Goal: Task Accomplishment & Management: Manage account settings

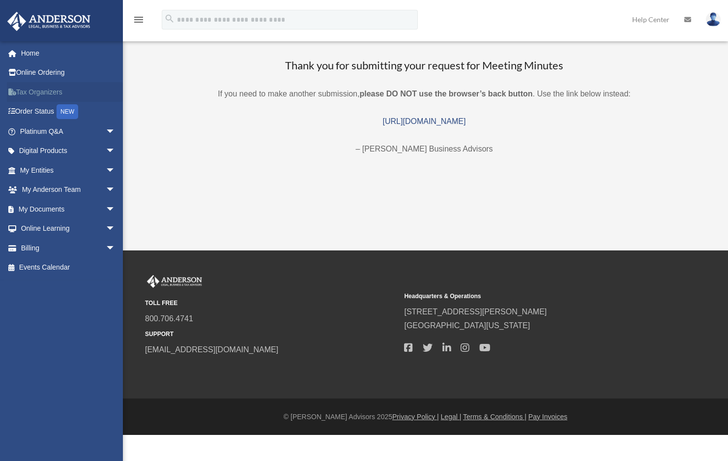
drag, startPoint x: 0, startPoint y: 0, endPoint x: 33, endPoint y: 88, distance: 93.5
click at [33, 88] on link "Tax Organizers" at bounding box center [68, 92] width 123 height 20
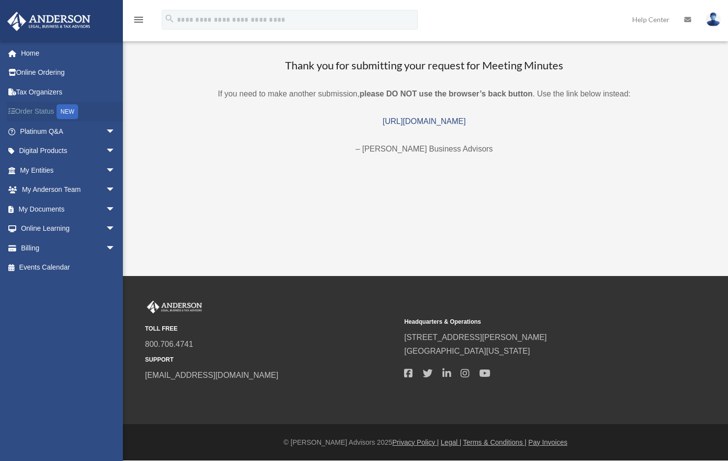
click at [52, 110] on link "Order Status NEW" at bounding box center [68, 112] width 123 height 20
click at [106, 167] on span "arrow_drop_down" at bounding box center [116, 170] width 20 height 20
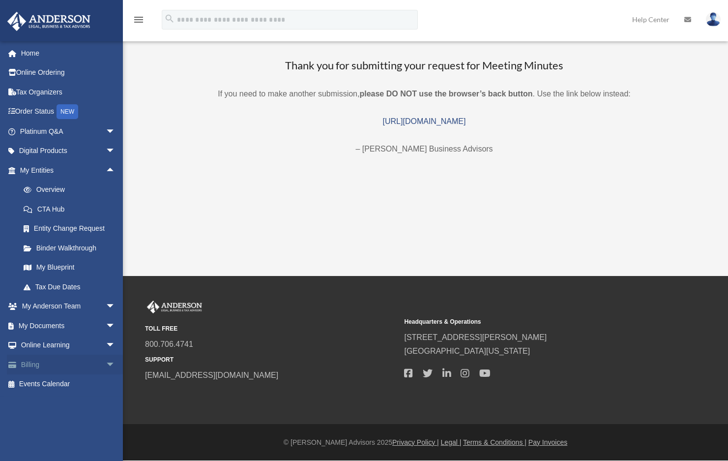
click at [35, 362] on link "Billing arrow_drop_down" at bounding box center [68, 364] width 123 height 20
click at [106, 363] on span "arrow_drop_down" at bounding box center [116, 364] width 20 height 20
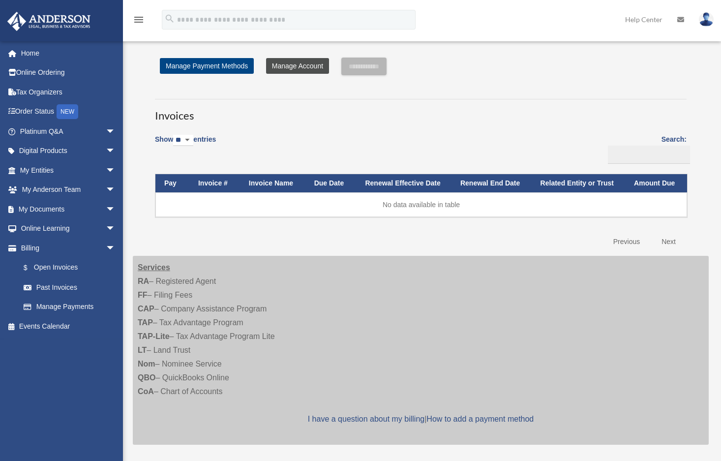
click at [300, 70] on link "Manage Account" at bounding box center [297, 66] width 63 height 16
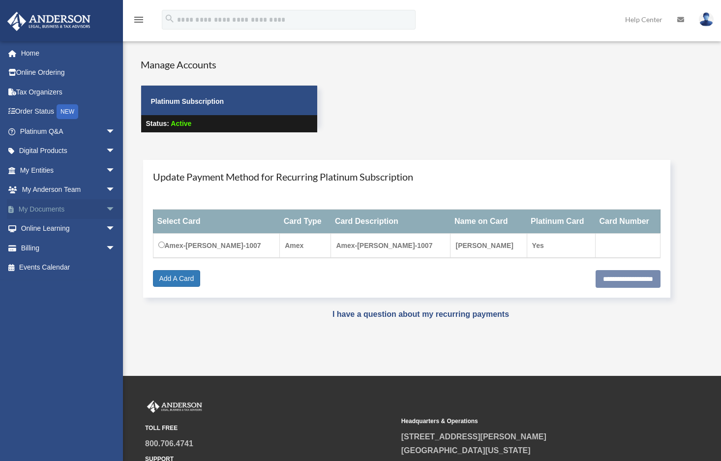
click at [106, 205] on span "arrow_drop_down" at bounding box center [116, 209] width 20 height 20
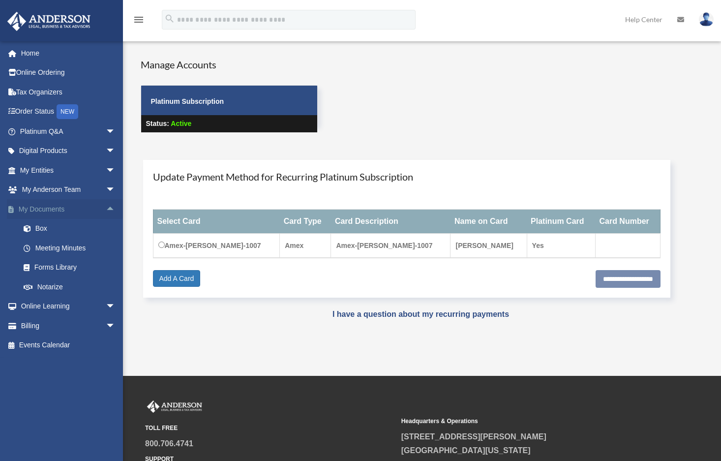
click at [106, 205] on span "arrow_drop_up" at bounding box center [116, 209] width 20 height 20
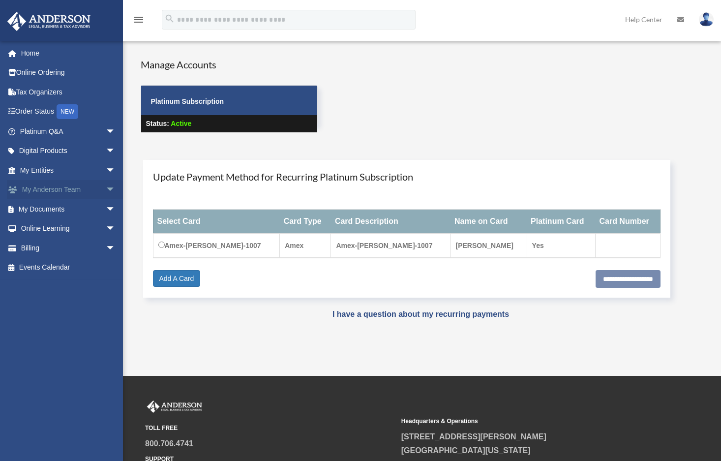
click at [110, 189] on span "arrow_drop_down" at bounding box center [116, 190] width 20 height 20
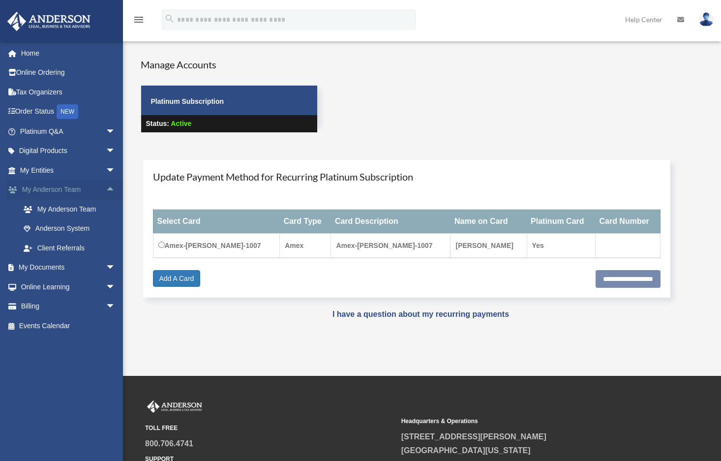
click at [108, 191] on span "arrow_drop_up" at bounding box center [116, 190] width 20 height 20
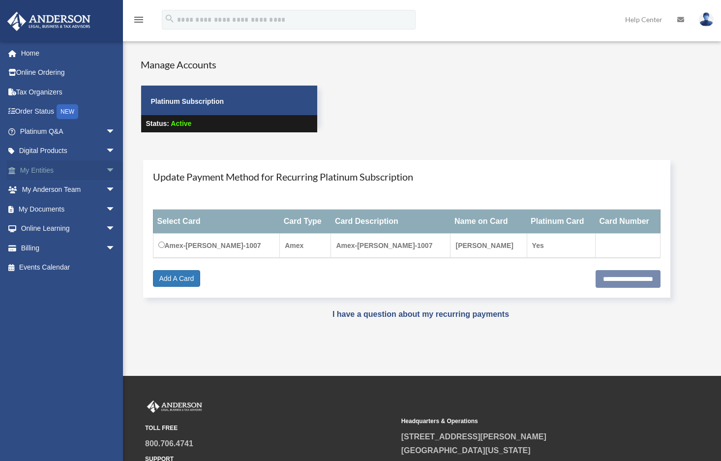
click at [106, 167] on span "arrow_drop_down" at bounding box center [116, 170] width 20 height 20
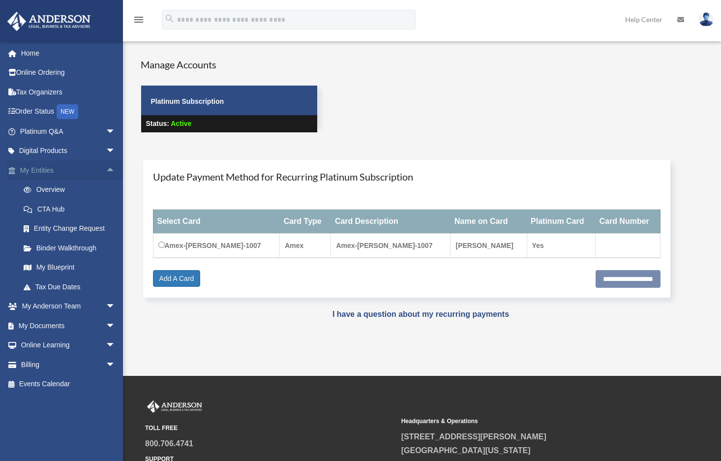
click at [106, 167] on span "arrow_drop_up" at bounding box center [116, 170] width 20 height 20
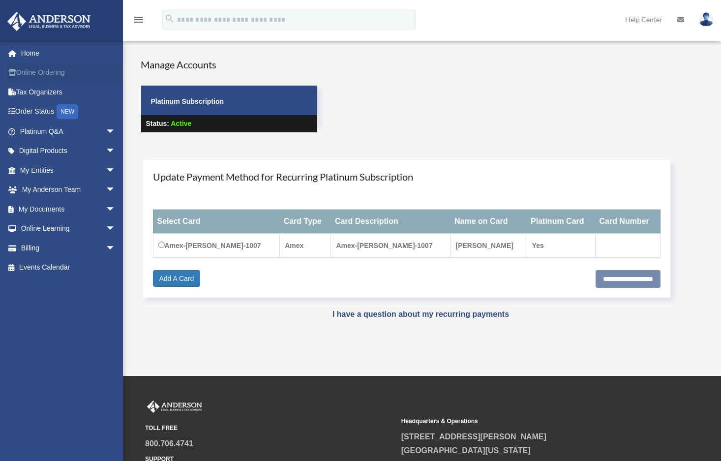
click at [53, 77] on link "Online Ordering" at bounding box center [68, 73] width 123 height 20
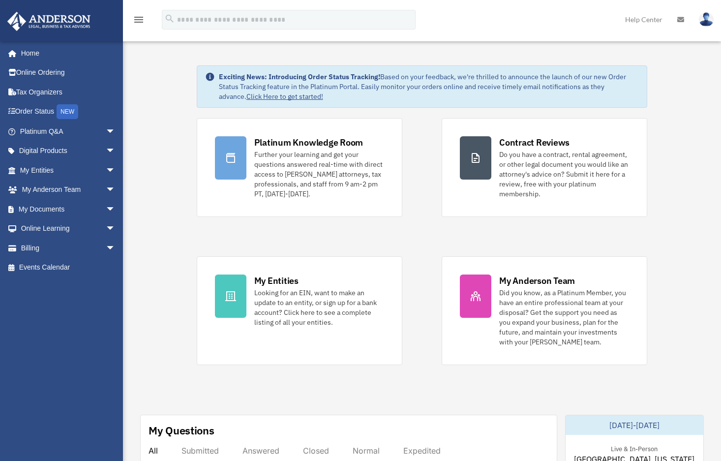
click at [701, 22] on img at bounding box center [706, 19] width 15 height 14
click at [61, 209] on link "My Documents arrow_drop_down" at bounding box center [68, 209] width 123 height 20
click at [106, 202] on span "arrow_drop_down" at bounding box center [116, 209] width 20 height 20
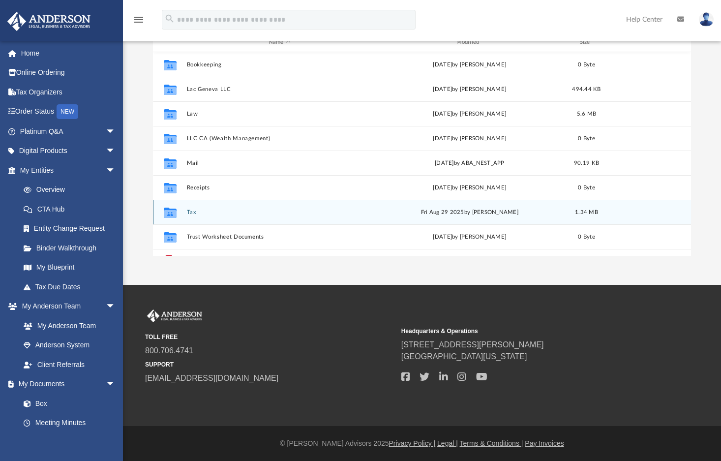
click at [258, 223] on div "Collaborated Folder Tax Fri Aug 29 2025 by Tiffany Smyth 1.34 MB" at bounding box center [422, 212] width 538 height 25
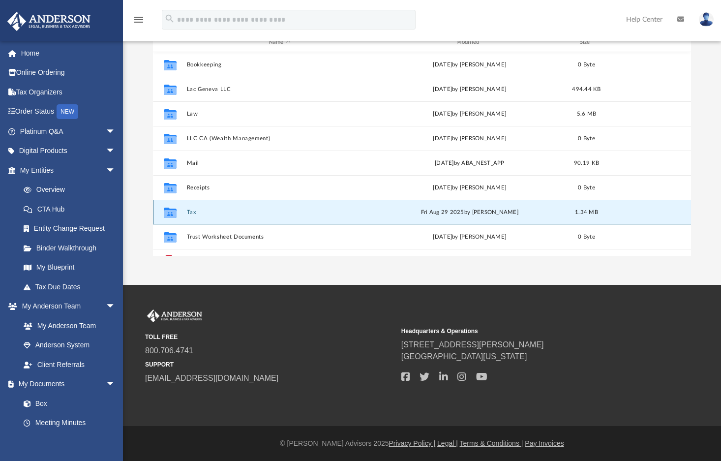
click at [182, 213] on div "Collaborated Folder" at bounding box center [170, 213] width 25 height 16
click at [192, 212] on button "Tax" at bounding box center [279, 212] width 186 height 6
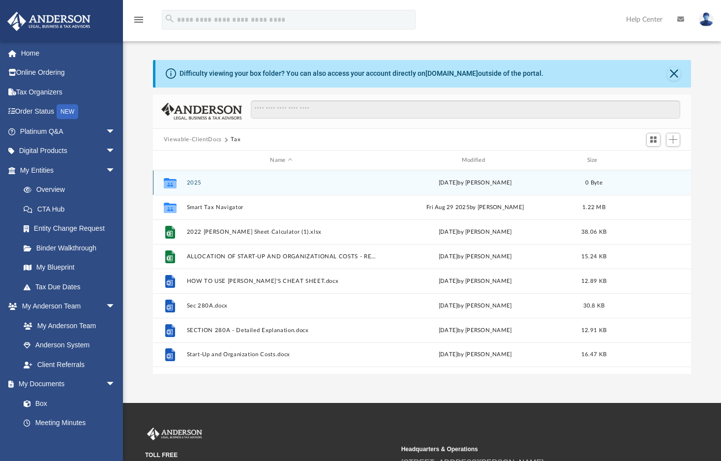
click at [197, 180] on button "2025" at bounding box center [280, 182] width 189 height 6
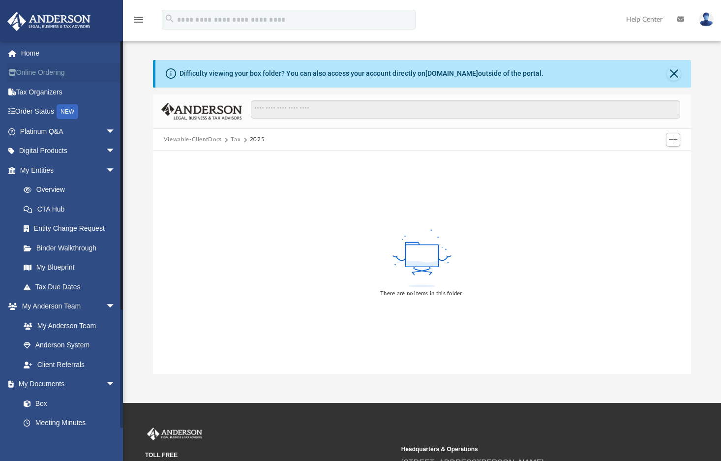
click at [59, 78] on link "Online Ordering" at bounding box center [68, 73] width 123 height 20
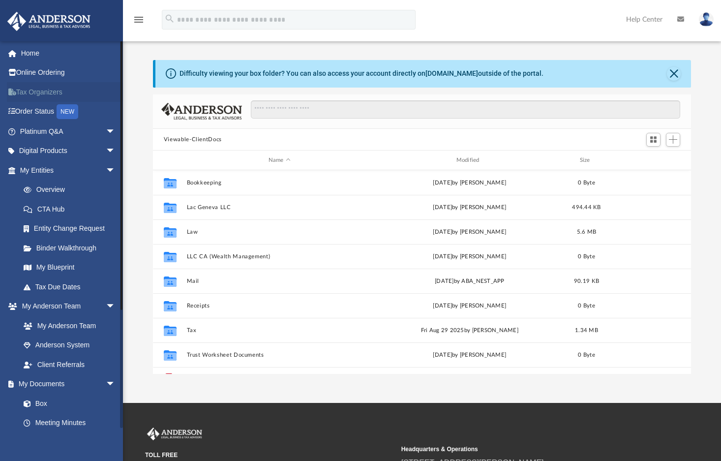
scroll to position [216, 531]
click at [106, 134] on span "arrow_drop_down" at bounding box center [116, 131] width 20 height 20
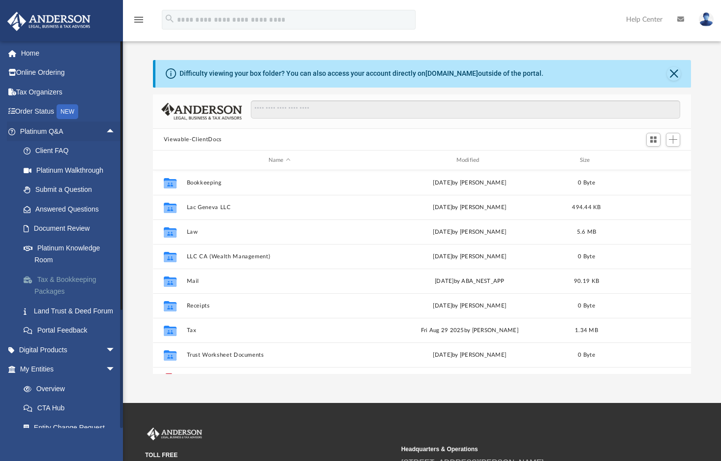
click at [61, 277] on link "Tax & Bookkeeping Packages" at bounding box center [72, 284] width 117 height 31
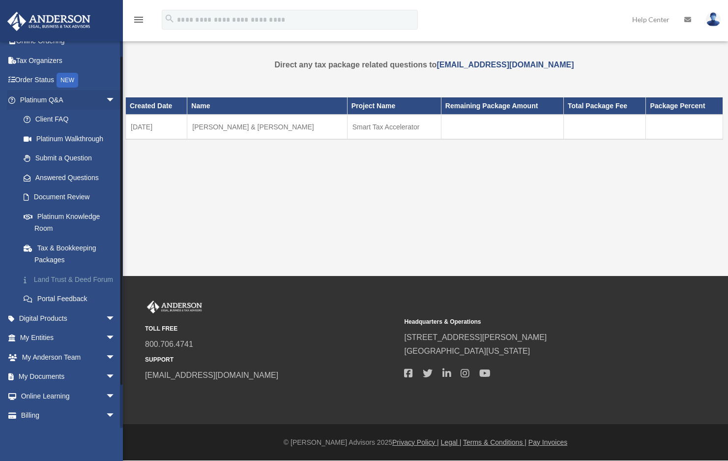
scroll to position [62, 0]
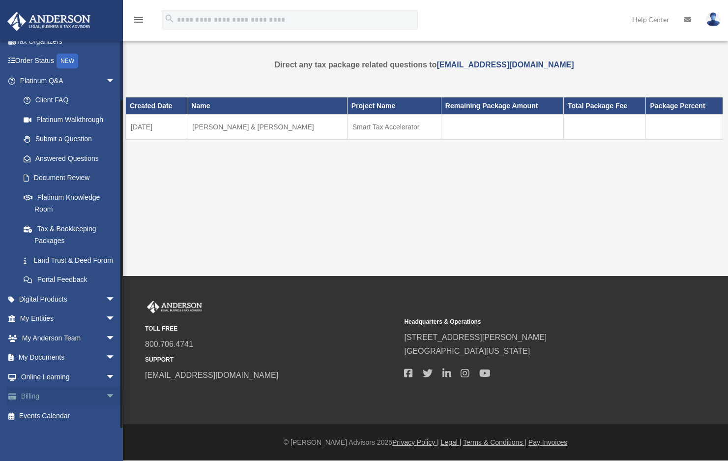
click at [36, 389] on link "Billing arrow_drop_down" at bounding box center [68, 396] width 123 height 20
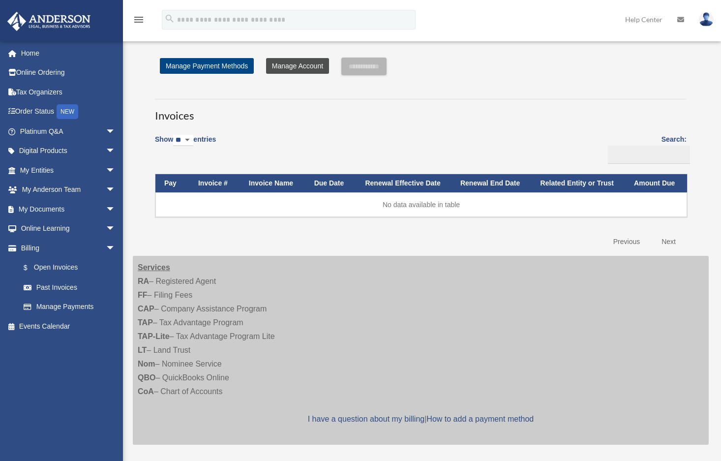
click at [290, 71] on link "Manage Account" at bounding box center [297, 66] width 63 height 16
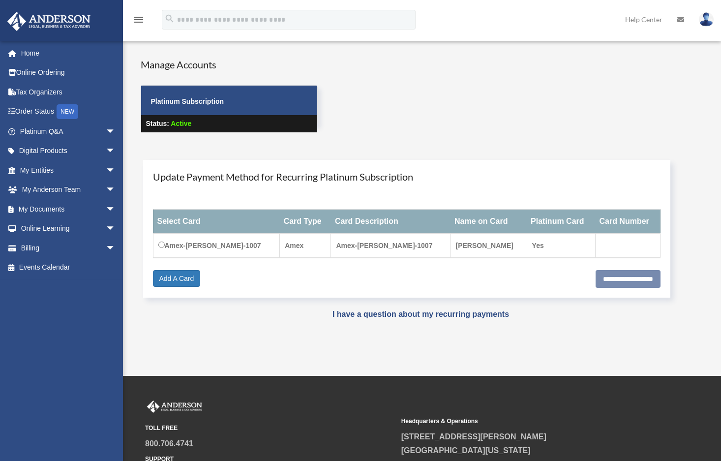
click at [137, 20] on icon "menu" at bounding box center [139, 20] width 12 height 12
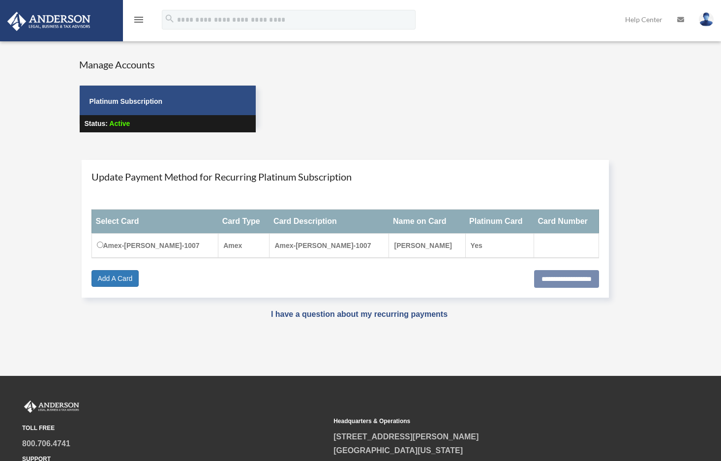
click at [137, 20] on icon "menu" at bounding box center [139, 20] width 12 height 12
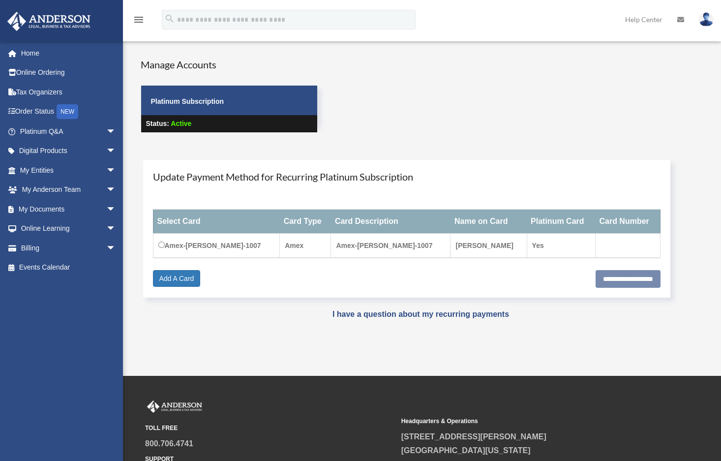
click at [137, 20] on icon "menu" at bounding box center [139, 20] width 12 height 12
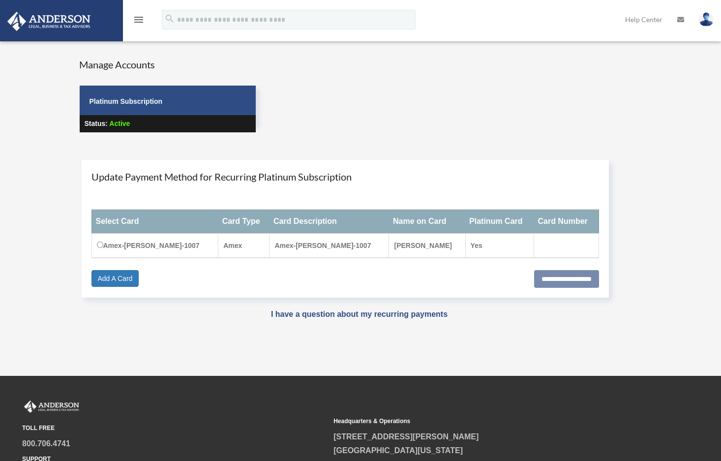
click at [137, 20] on icon "menu" at bounding box center [139, 20] width 12 height 12
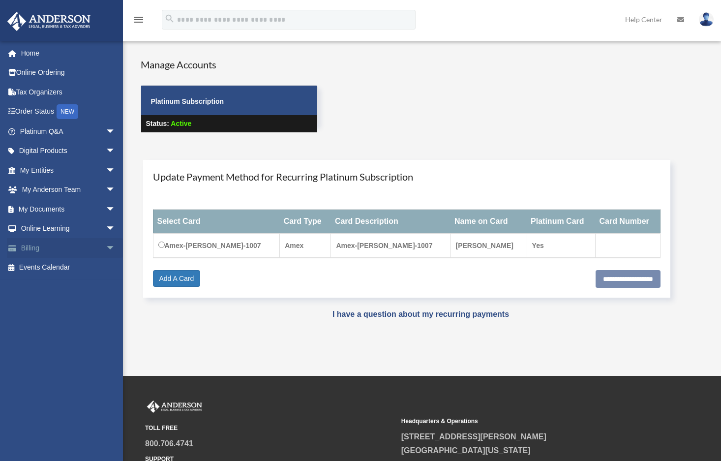
click at [106, 250] on span "arrow_drop_down" at bounding box center [116, 248] width 20 height 20
click at [76, 281] on link "Past Invoices" at bounding box center [72, 287] width 117 height 20
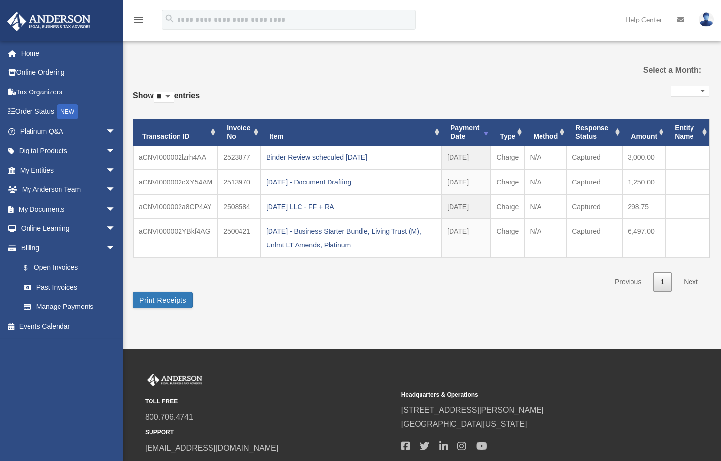
select select
click at [689, 279] on link "Next" at bounding box center [690, 282] width 29 height 20
click at [190, 298] on button "Print Receipts" at bounding box center [163, 300] width 60 height 17
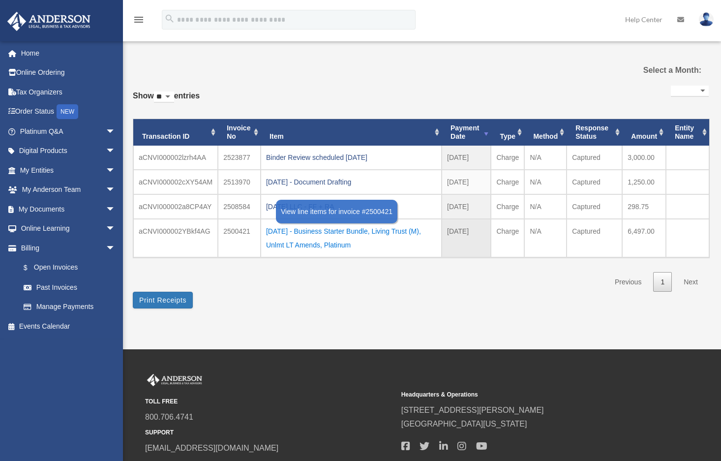
click at [352, 232] on div "[DATE] - Business Starter Bundle, Living Trust (M), Unlmt LT Amends, Platinum" at bounding box center [351, 238] width 170 height 28
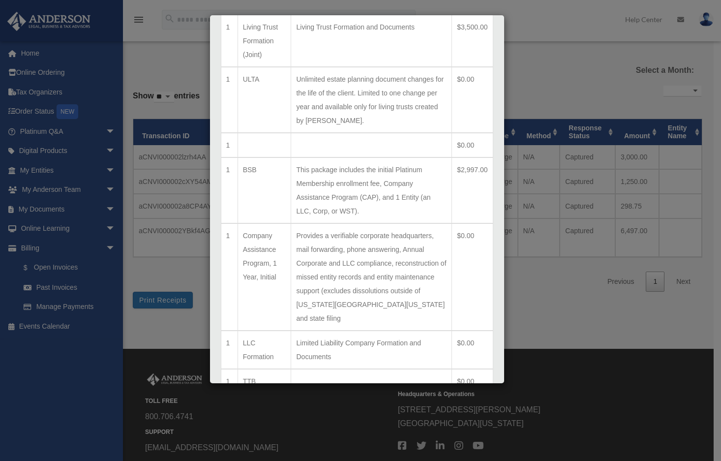
scroll to position [138, 0]
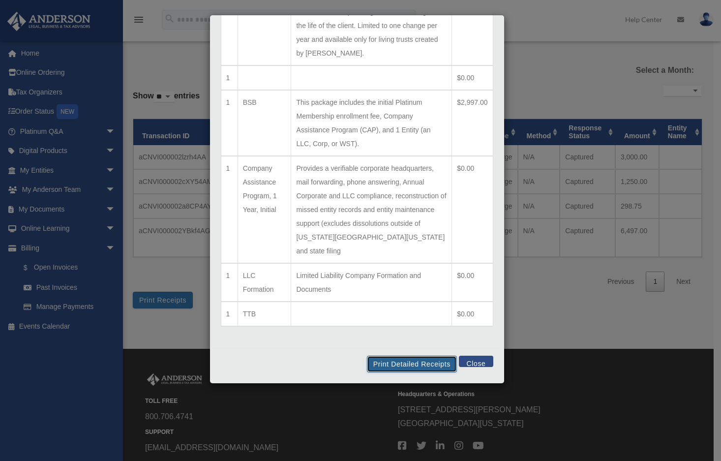
click at [387, 359] on button "Print Detailed Receipts" at bounding box center [412, 363] width 90 height 17
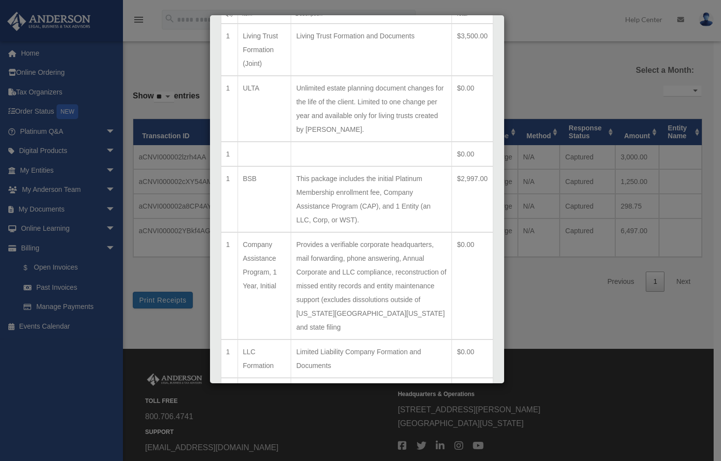
scroll to position [0, 0]
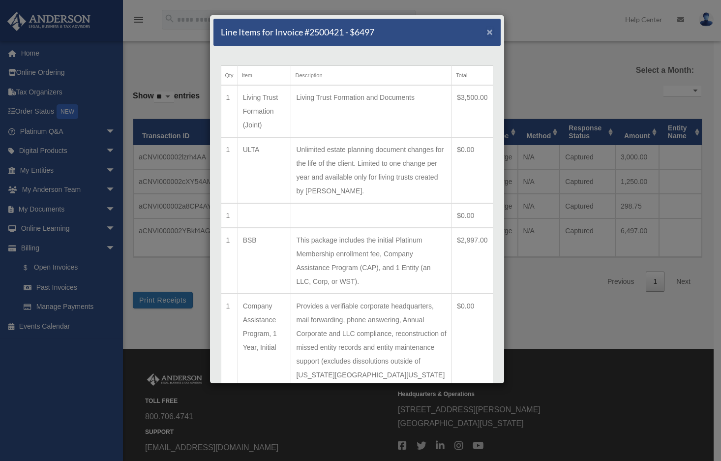
click at [487, 28] on span "×" at bounding box center [490, 31] width 6 height 11
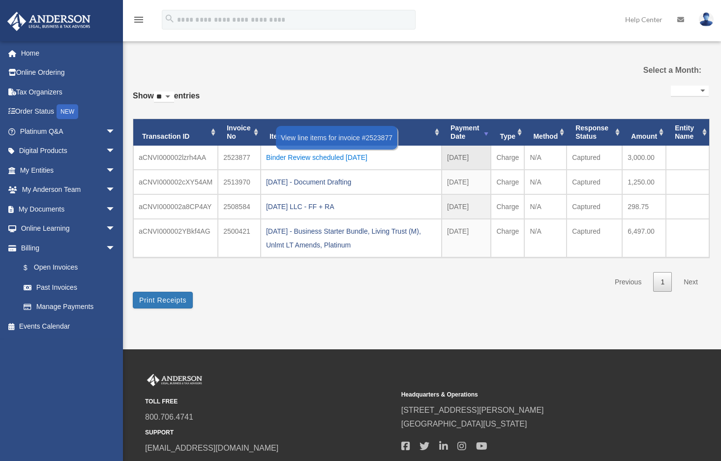
click at [318, 159] on div "Binder Review scheduled 07.17.2025" at bounding box center [351, 157] width 170 height 14
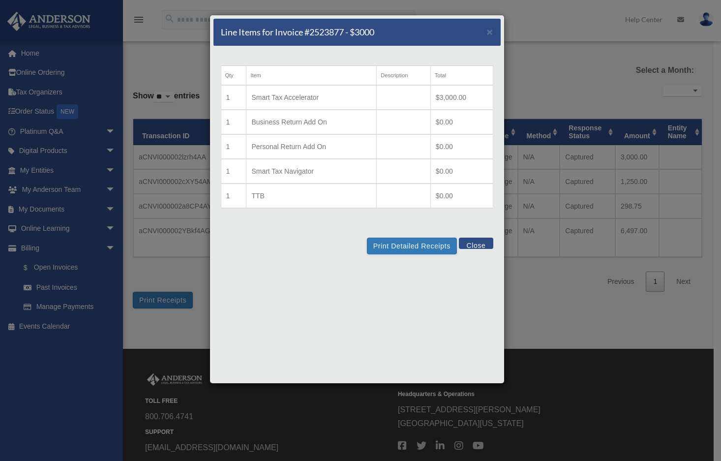
click at [467, 242] on button "Close" at bounding box center [476, 242] width 34 height 11
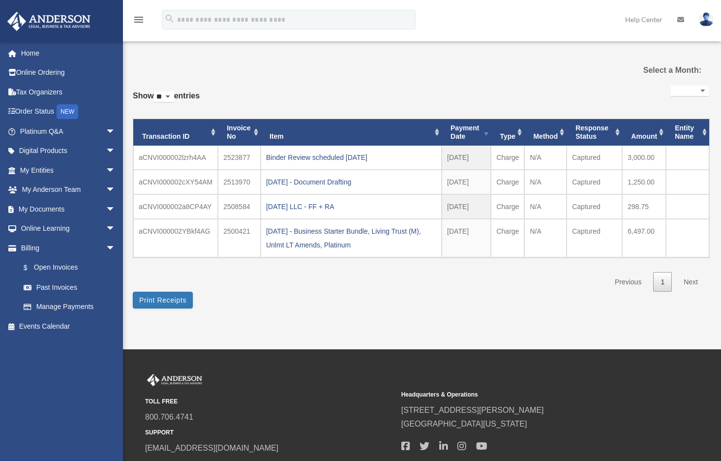
drag, startPoint x: 451, startPoint y: 285, endPoint x: 370, endPoint y: 301, distance: 82.2
click at [370, 301] on div "**********" at bounding box center [421, 183] width 576 height 251
click at [656, 280] on link "1" at bounding box center [662, 282] width 19 height 20
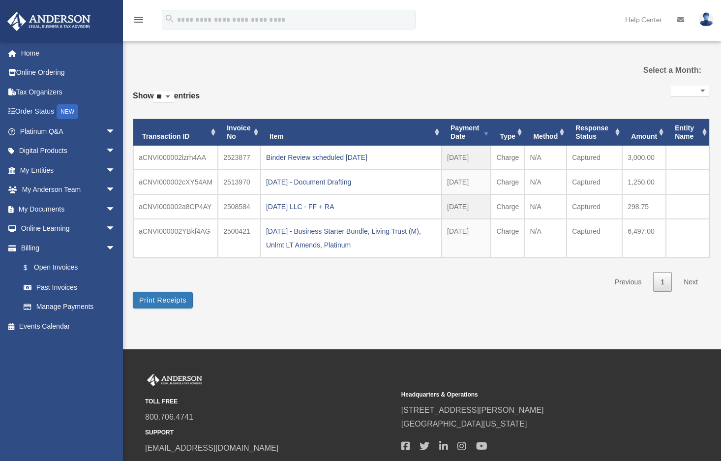
click at [656, 280] on link "1" at bounding box center [662, 282] width 19 height 20
click at [154, 302] on button "Print Receipts" at bounding box center [163, 300] width 60 height 17
drag, startPoint x: 320, startPoint y: 231, endPoint x: 347, endPoint y: 290, distance: 64.4
click at [347, 290] on div "**********" at bounding box center [421, 187] width 576 height 208
drag, startPoint x: 258, startPoint y: 233, endPoint x: 275, endPoint y: 255, distance: 27.3
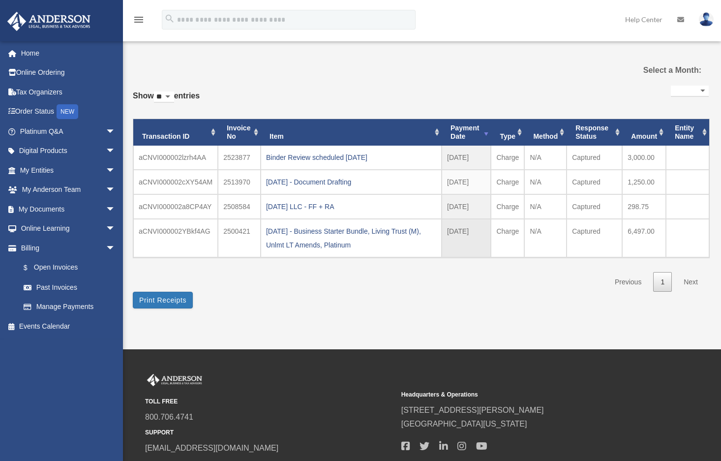
click at [274, 255] on td "[DATE] - Business Starter Bundle, Living Trust (M), Unlmt LT Amends, Platinum" at bounding box center [351, 238] width 181 height 38
click at [701, 91] on select "**********" at bounding box center [690, 91] width 38 height 11
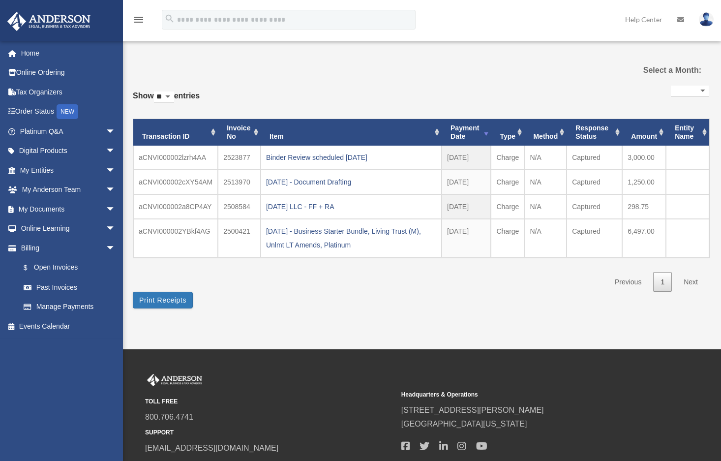
drag, startPoint x: 541, startPoint y: 109, endPoint x: 492, endPoint y: 76, distance: 59.4
click at [492, 76] on div "**********" at bounding box center [421, 183] width 576 height 251
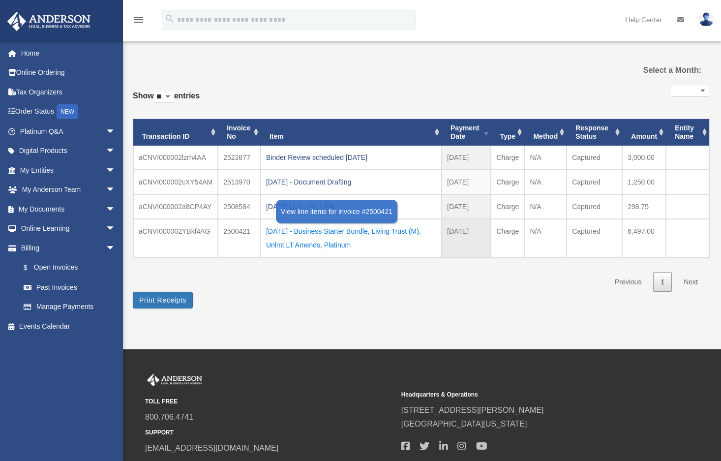
click at [316, 231] on div "[DATE] - Business Starter Bundle, Living Trust (M), Unlmt LT Amends, Platinum" at bounding box center [351, 238] width 170 height 28
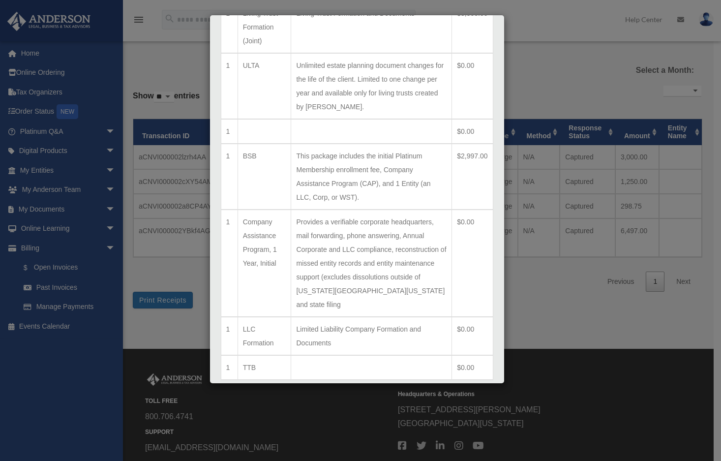
scroll to position [138, 0]
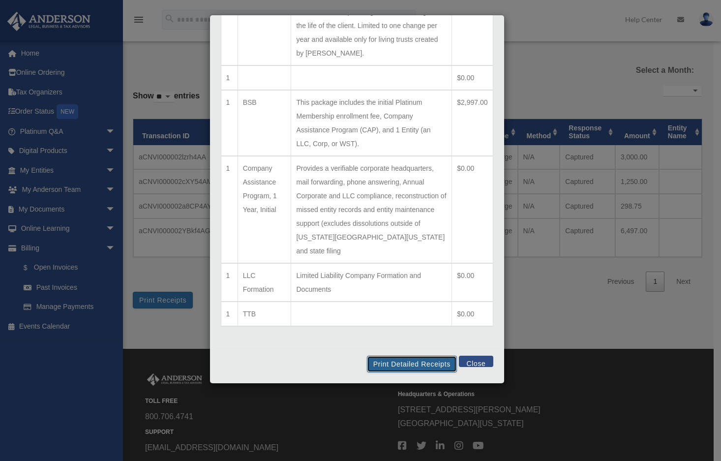
click at [409, 365] on button "Print Detailed Receipts" at bounding box center [412, 363] width 90 height 17
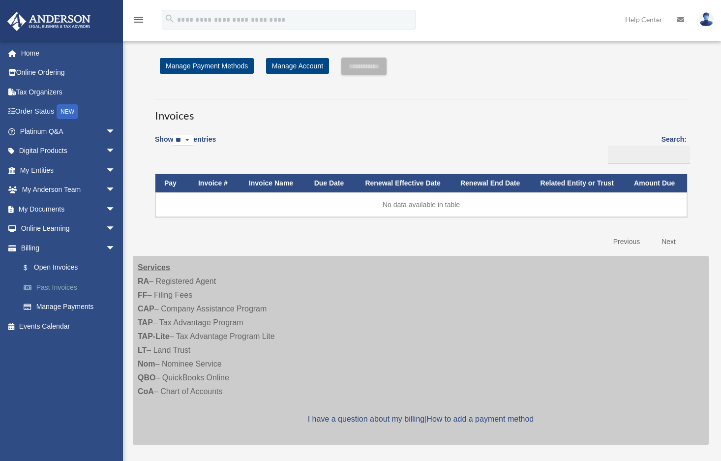
click at [63, 281] on link "Past Invoices" at bounding box center [72, 287] width 117 height 20
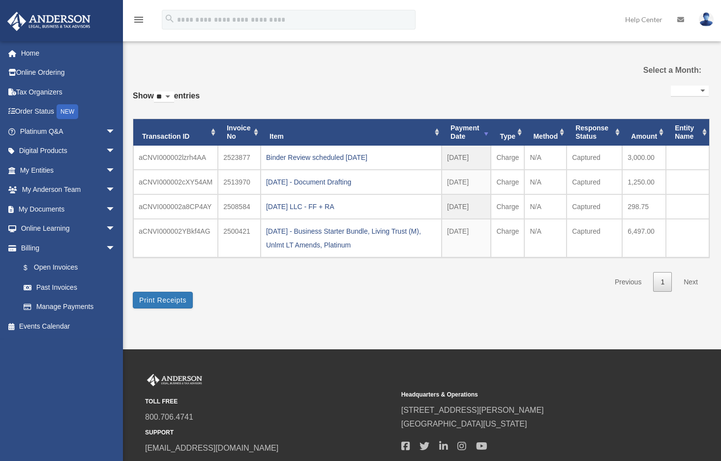
select select
